Goal: Use online tool/utility: Utilize a website feature to perform a specific function

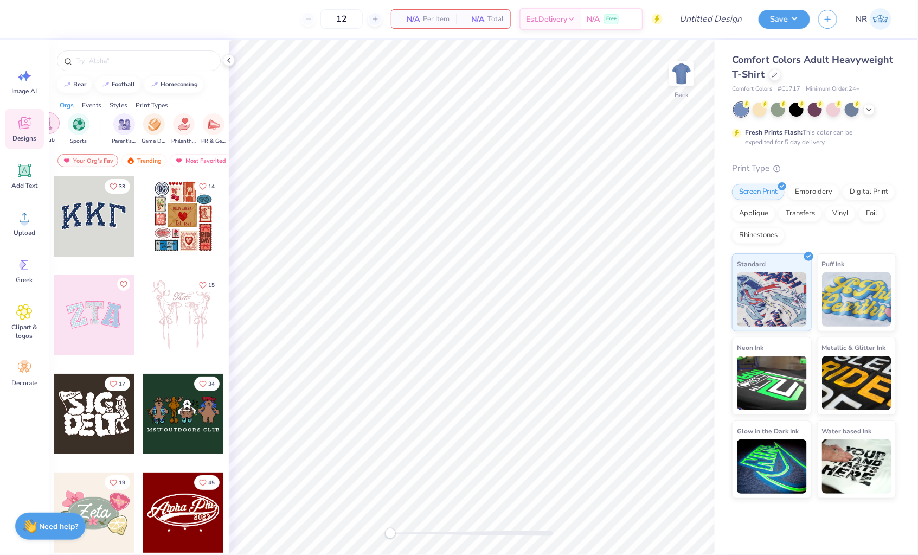
scroll to position [0, 67]
click at [85, 122] on img "filter for Sports" at bounding box center [89, 123] width 12 height 12
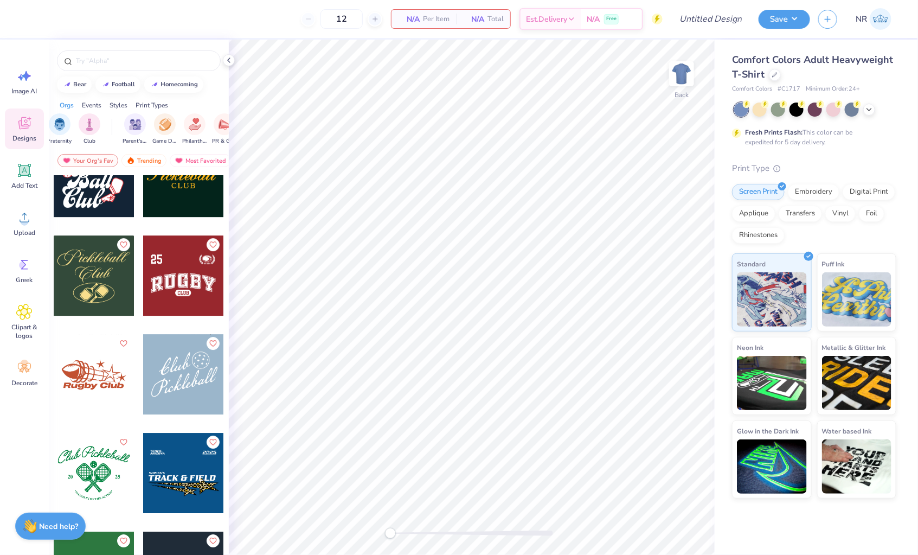
scroll to position [1480, 0]
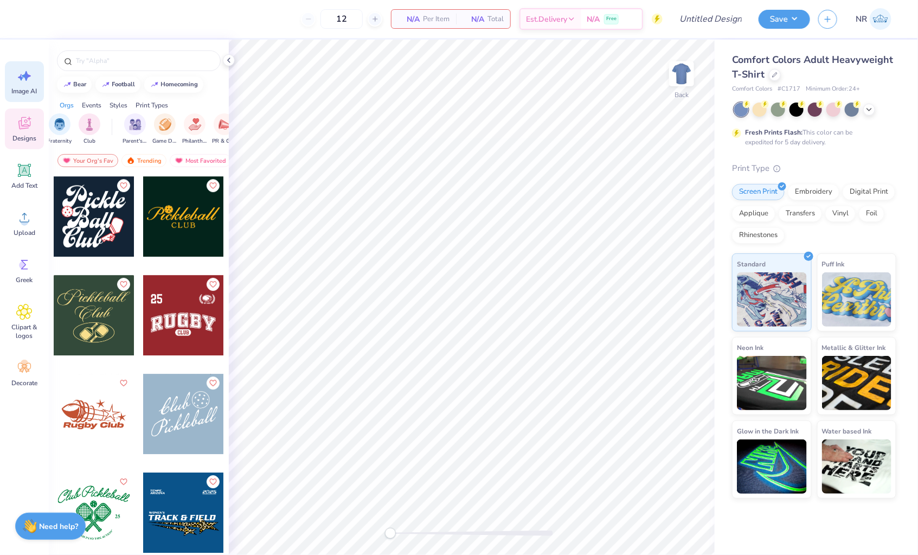
click at [26, 80] on icon at bounding box center [26, 76] width 9 height 10
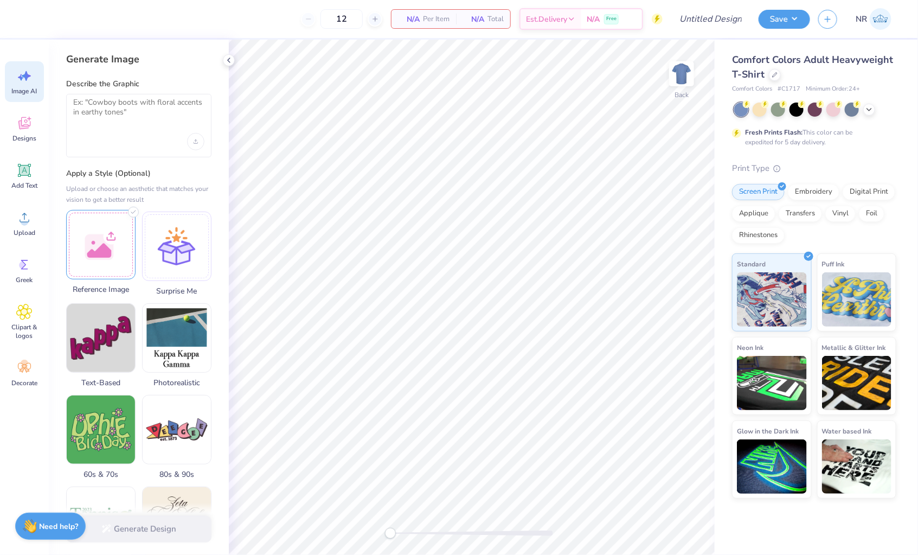
click at [98, 236] on div at bounding box center [100, 244] width 69 height 69
click at [119, 106] on textarea at bounding box center [138, 111] width 131 height 27
click at [131, 106] on textarea at bounding box center [138, 111] width 131 height 27
paste textarea "Collegiate-inspired design blending bold varsity lettering with a refined crest…"
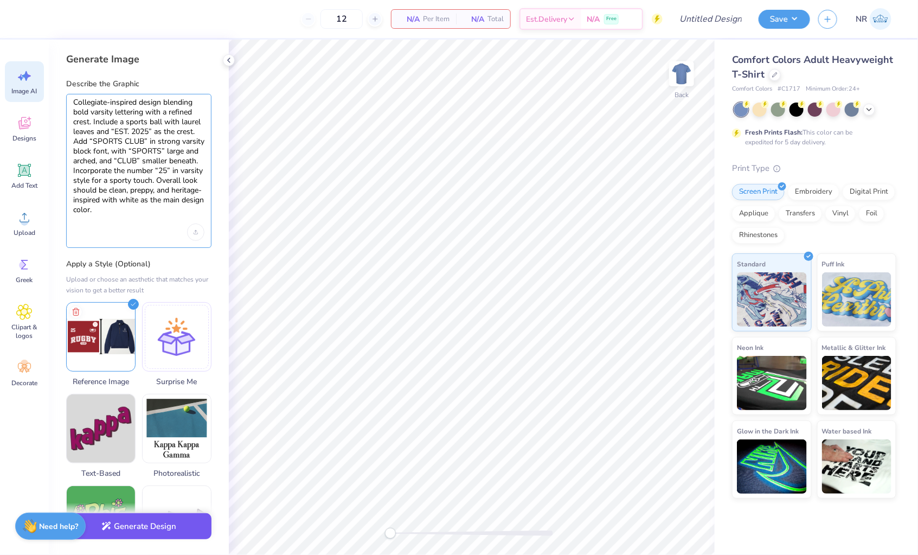
type textarea "Collegiate-inspired design blending bold varsity lettering with a refined crest…"
click at [139, 524] on button "Generate Design" at bounding box center [138, 526] width 145 height 27
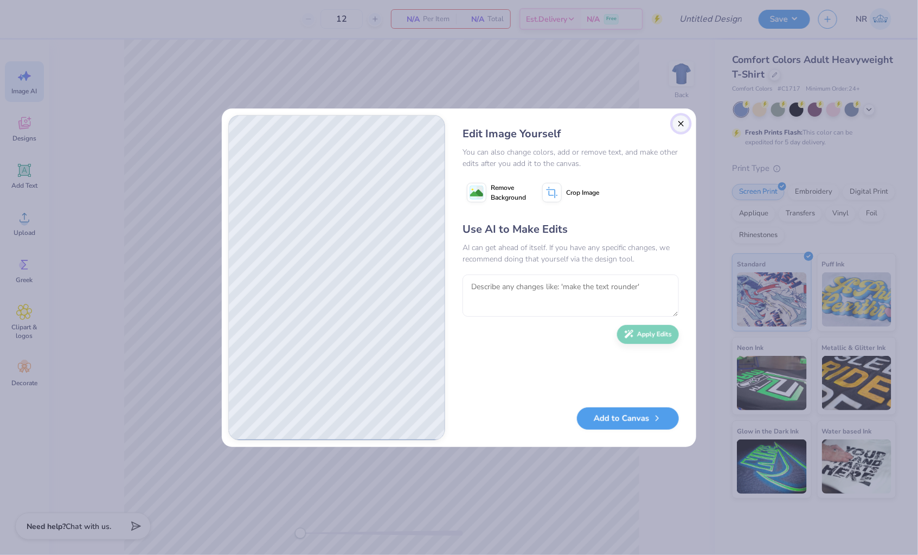
click at [684, 124] on button "Close" at bounding box center [680, 123] width 17 height 17
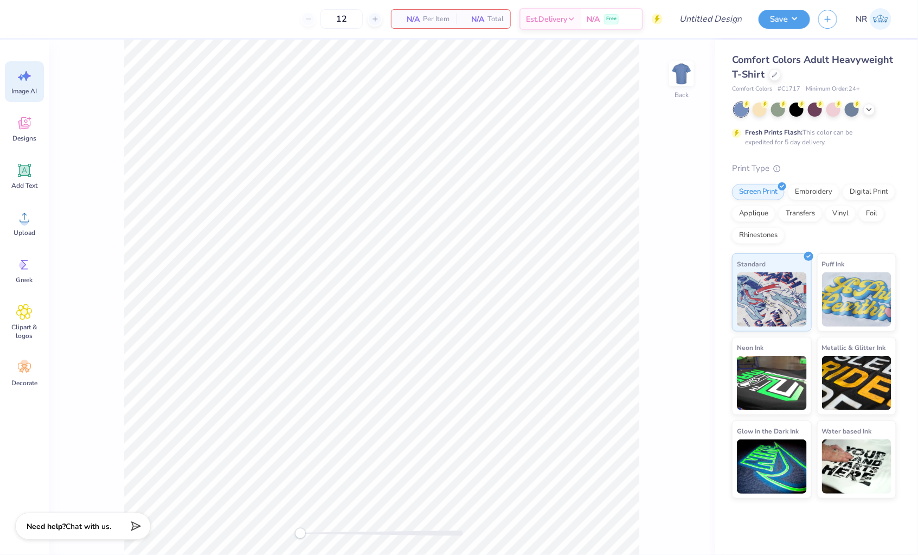
scroll to position [0, 24]
click at [31, 82] on icon at bounding box center [24, 76] width 16 height 16
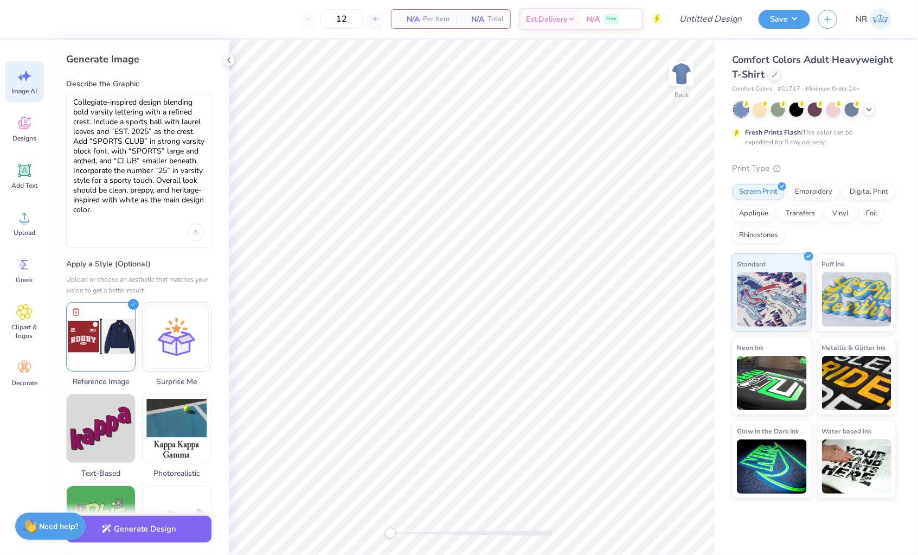
scroll to position [0, 0]
click at [130, 142] on textarea "Collegiate-inspired design blending bold varsity lettering with a refined crest…" at bounding box center [138, 157] width 131 height 118
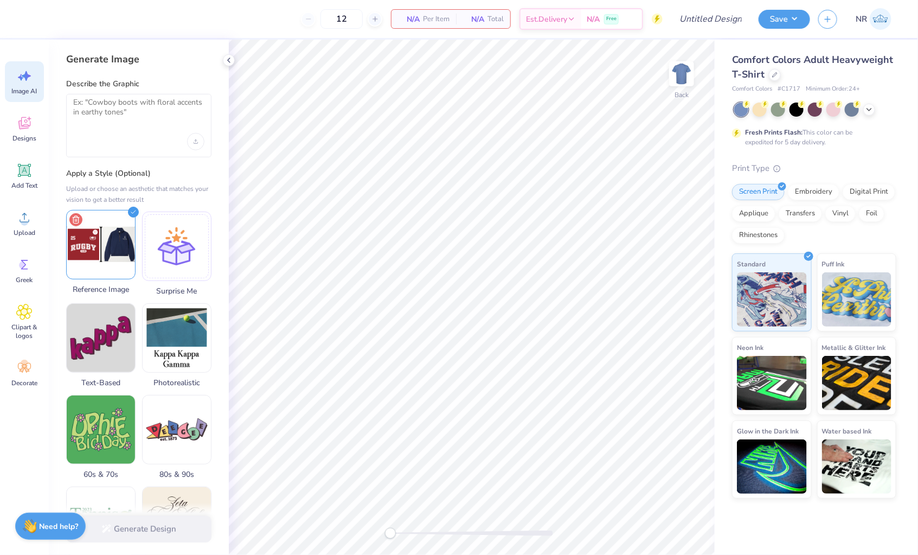
click at [77, 217] on icon at bounding box center [75, 219] width 13 height 13
click at [99, 235] on div at bounding box center [100, 244] width 69 height 69
click at [113, 107] on textarea at bounding box center [138, 111] width 131 height 27
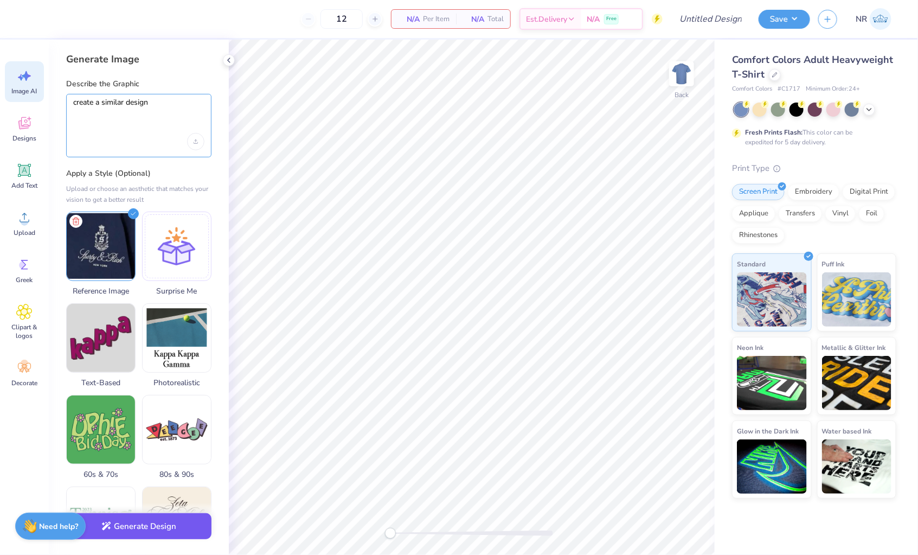
type textarea "create a similar design"
click at [158, 526] on button "Generate Design" at bounding box center [138, 526] width 145 height 27
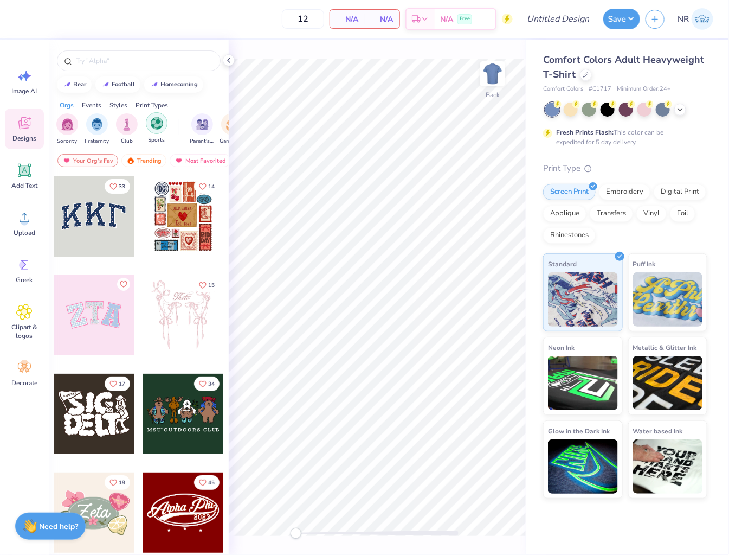
click at [160, 122] on img "filter for Sports" at bounding box center [157, 123] width 12 height 12
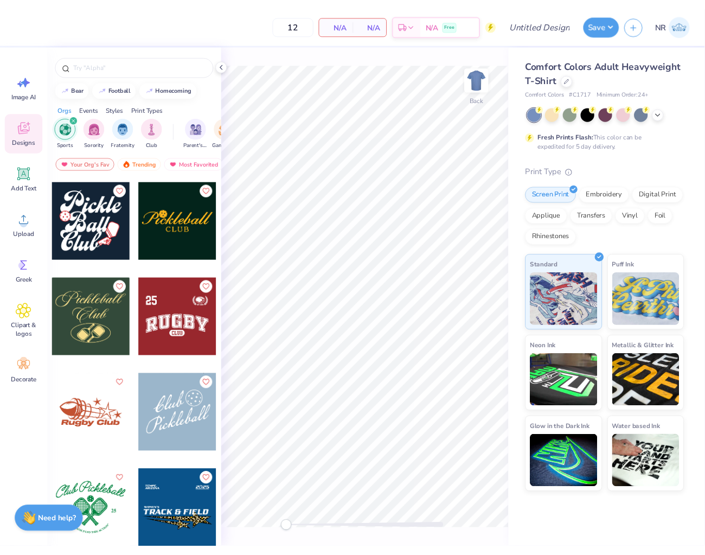
scroll to position [1463, 0]
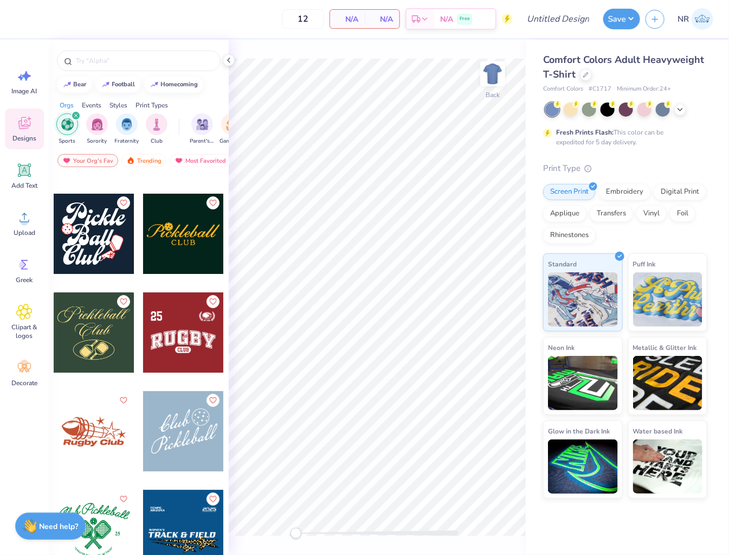
click at [173, 342] on div at bounding box center [183, 332] width 80 height 80
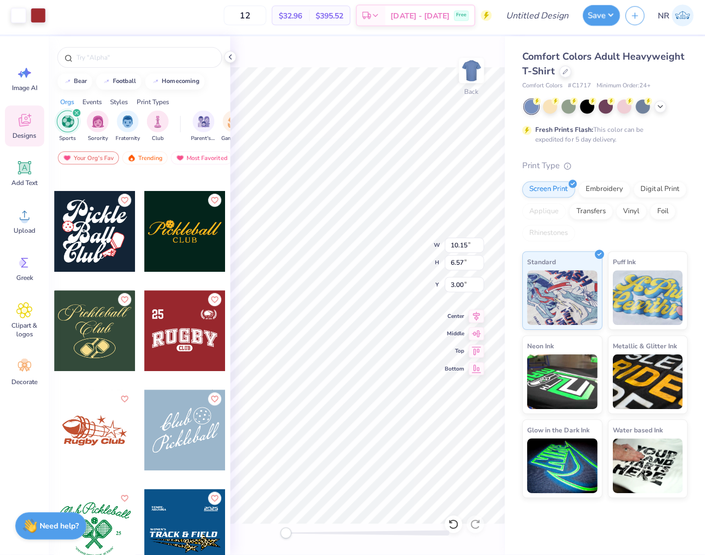
scroll to position [0, 0]
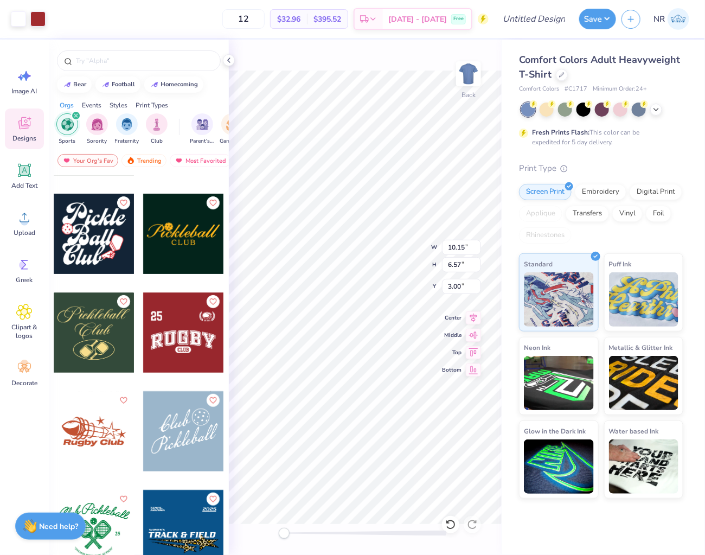
click at [73, 112] on div "filter for Sports" at bounding box center [76, 116] width 10 height 10
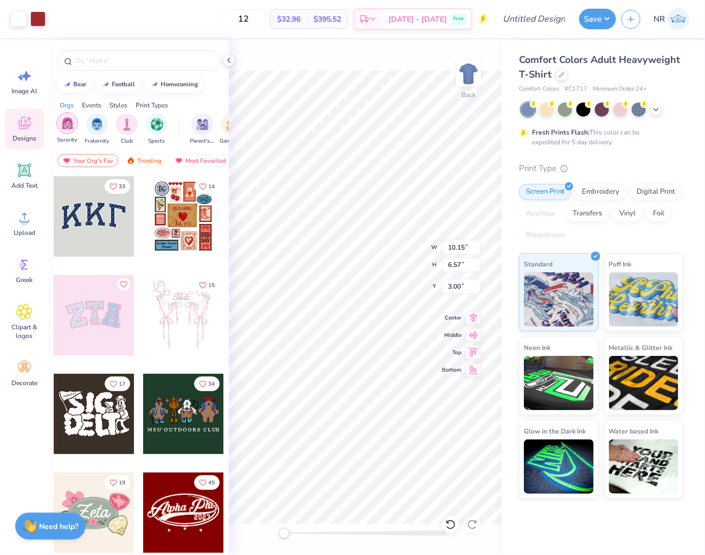
click at [66, 126] on img "filter for Sorority" at bounding box center [67, 123] width 12 height 12
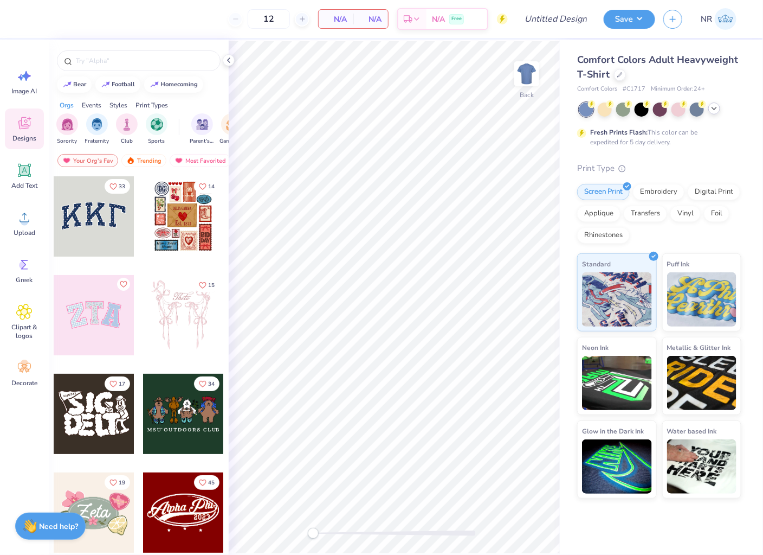
click at [717, 107] on polyline at bounding box center [714, 108] width 4 height 2
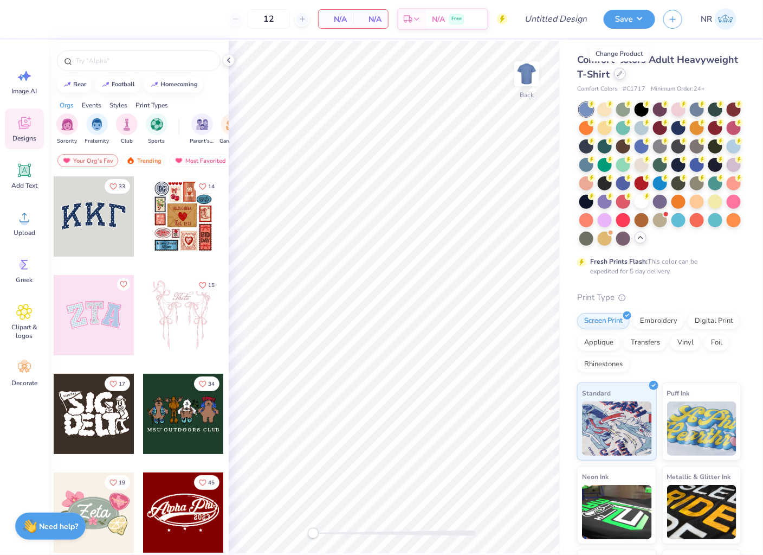
click at [620, 72] on icon at bounding box center [620, 73] width 5 height 5
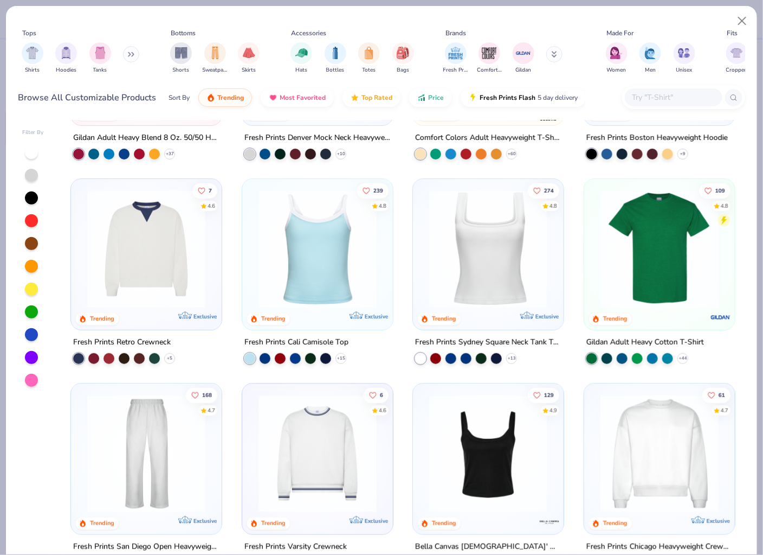
scroll to position [158, 0]
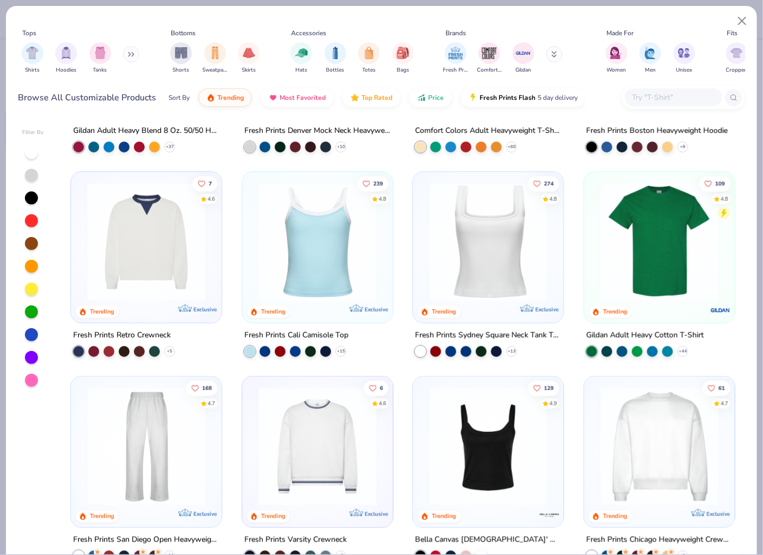
click at [344, 250] on img at bounding box center [317, 242] width 129 height 118
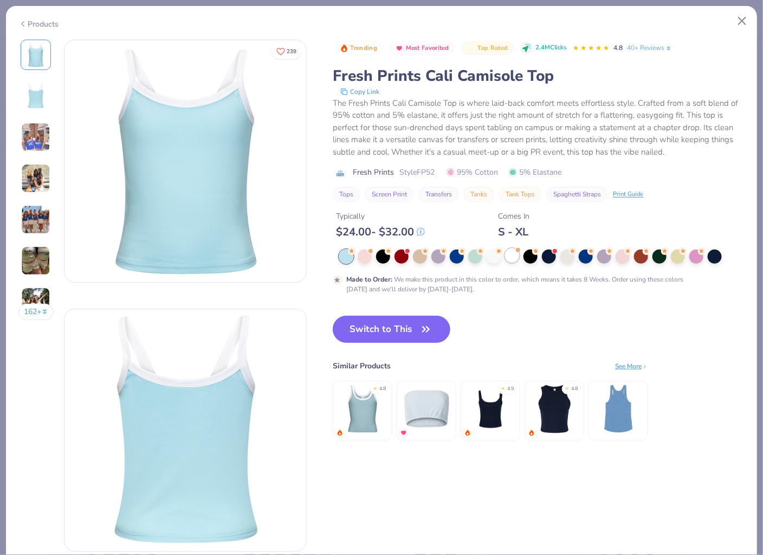
click at [511, 255] on div at bounding box center [512, 255] width 14 height 14
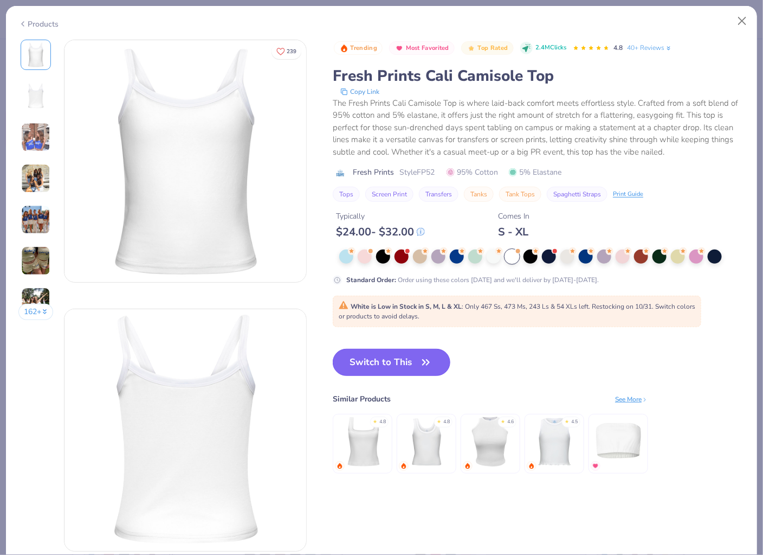
click at [408, 357] on button "Switch to This" at bounding box center [392, 362] width 118 height 27
type input "50"
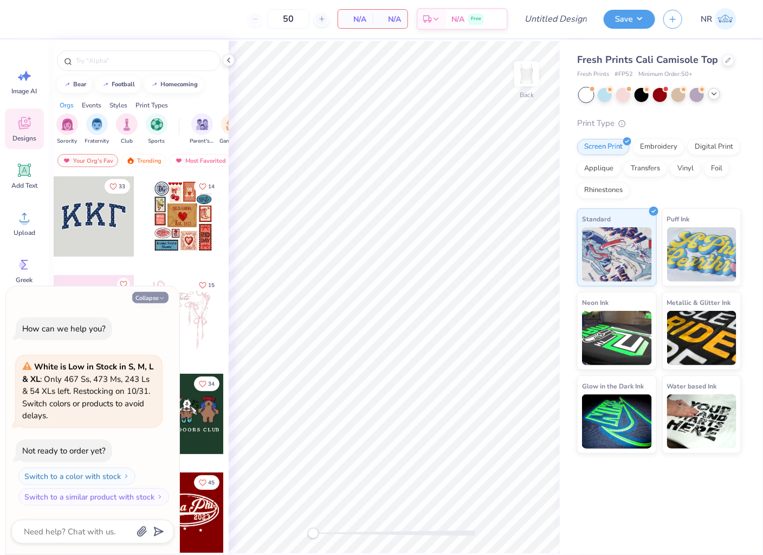
click at [153, 296] on button "Collapse" at bounding box center [150, 297] width 36 height 11
type textarea "x"
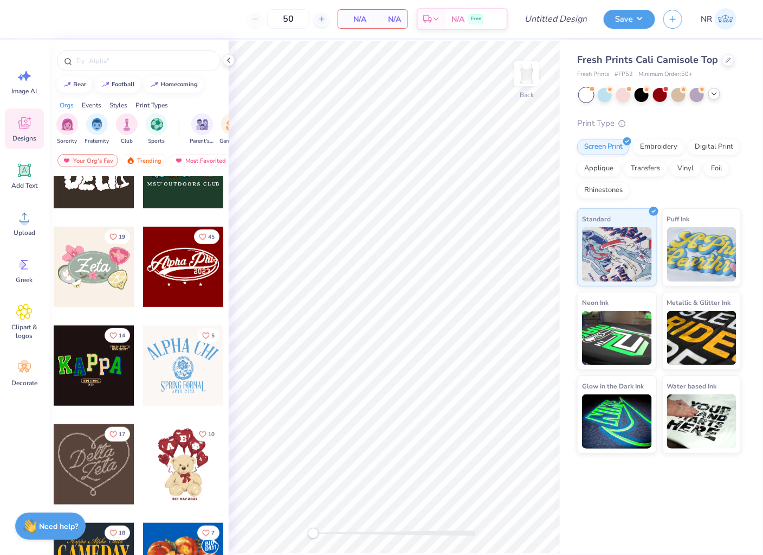
scroll to position [250, 0]
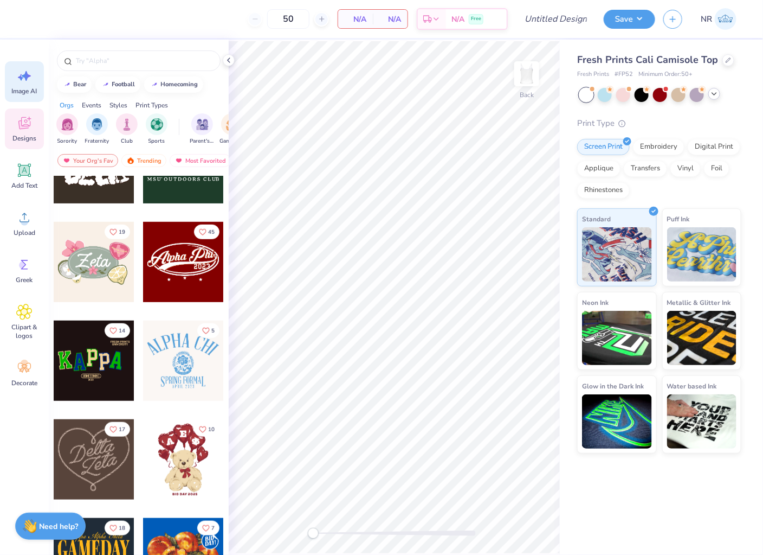
click at [24, 87] on span "Image AI" at bounding box center [24, 91] width 25 height 9
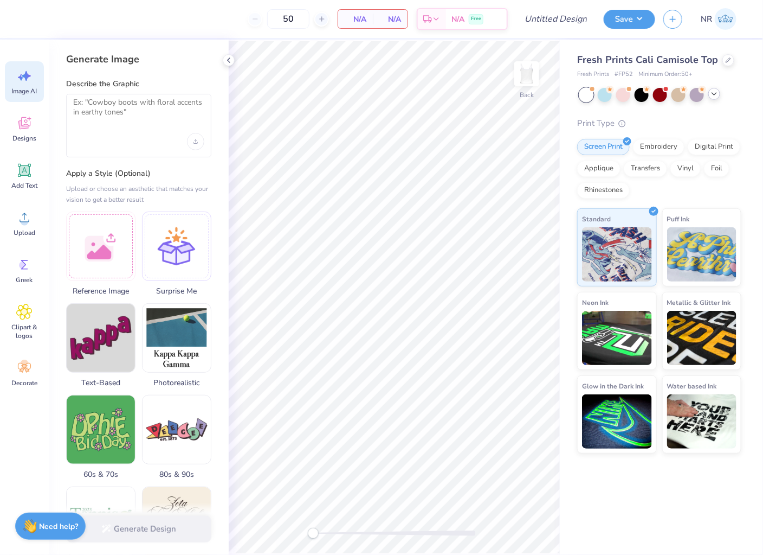
click at [109, 128] on div at bounding box center [138, 125] width 145 height 63
click at [95, 110] on textarea at bounding box center [138, 111] width 131 height 27
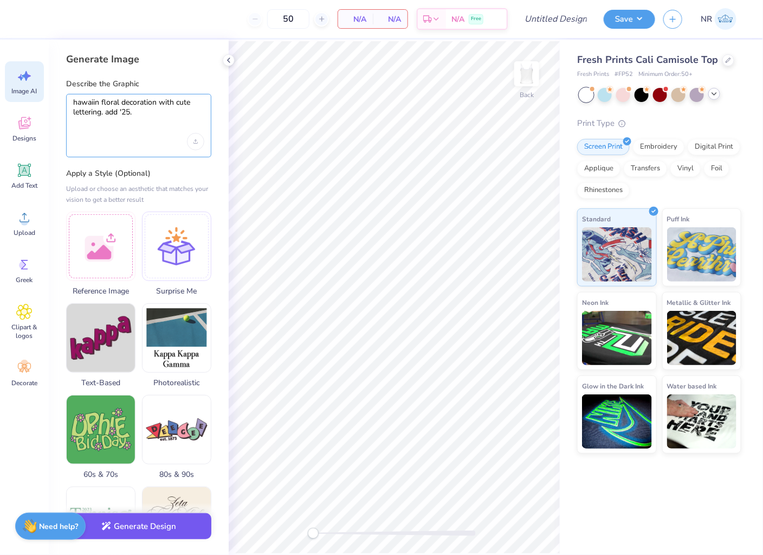
type textarea "hawaiin floral decoration with cute lettering. add '25."
click at [147, 524] on button "Generate Design" at bounding box center [138, 526] width 145 height 27
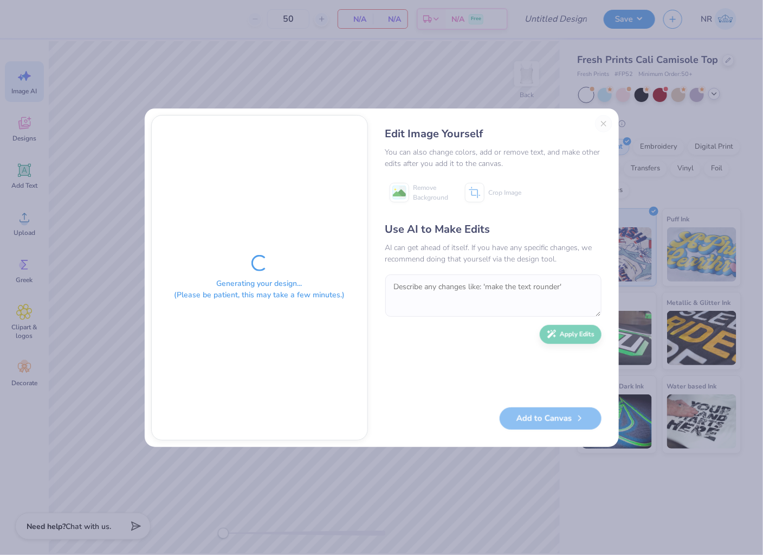
click at [432, 344] on div "Use AI to Make Edits AI can get ahead of itself. If you have any specific chang…" at bounding box center [493, 309] width 216 height 176
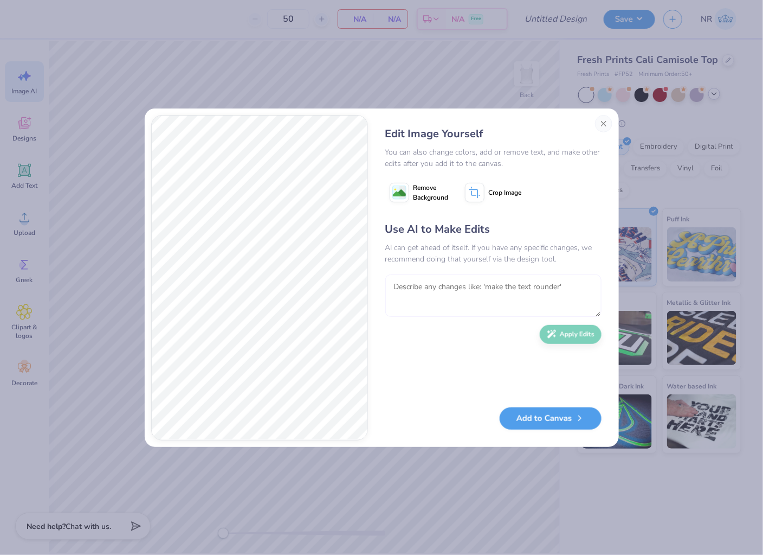
click at [433, 291] on textarea at bounding box center [493, 295] width 216 height 42
type textarea "more pastel light pink and green colors. the design should be oval."
click at [570, 328] on button "Apply Edits" at bounding box center [571, 331] width 62 height 19
